Goal: Navigation & Orientation: Find specific page/section

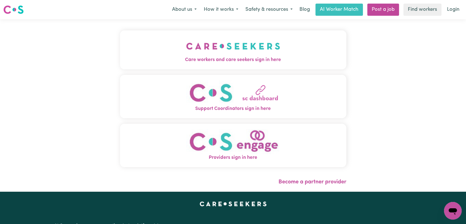
drag, startPoint x: 174, startPoint y: 43, endPoint x: 178, endPoint y: 48, distance: 5.9
click at [174, 44] on button "Care workers and care seekers sign in here" at bounding box center [233, 49] width 226 height 39
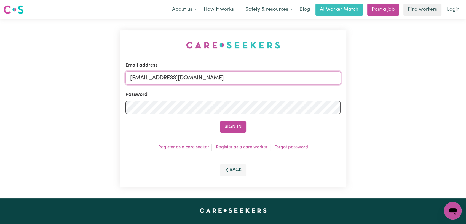
click at [240, 74] on input "onboardingcs@careseekers.com.au" at bounding box center [232, 77] width 215 height 13
drag, startPoint x: 186, startPoint y: 83, endPoint x: 254, endPoint y: 83, distance: 67.8
click at [254, 83] on input "Superuser~jakedworkin@hotmail.com" at bounding box center [232, 77] width 215 height 13
type input "Superuser~bella.valentini96@gmail.com"
click at [231, 126] on button "Sign In" at bounding box center [233, 126] width 26 height 12
